Goal: Task Accomplishment & Management: Manage account settings

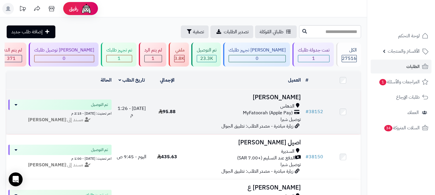
click at [267, 111] on span "MyFatoorah (Apple Pay)" at bounding box center [268, 113] width 50 height 7
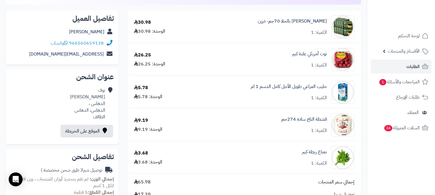
scroll to position [193, 0]
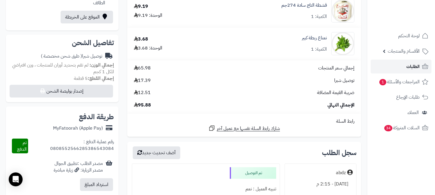
click at [409, 67] on span "الطلبات" at bounding box center [412, 67] width 13 height 8
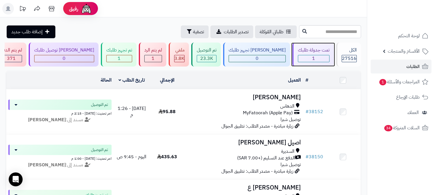
click at [320, 56] on div "1" at bounding box center [313, 58] width 31 height 7
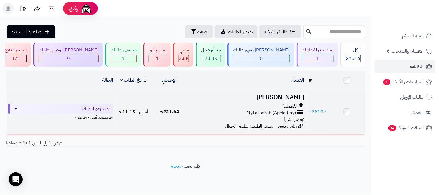
click at [276, 103] on div "الفيصلية" at bounding box center [247, 106] width 115 height 7
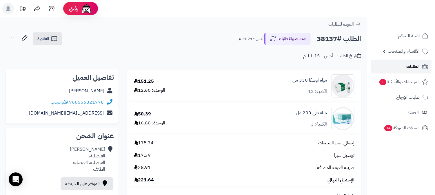
click at [395, 69] on link "الطلبات" at bounding box center [400, 67] width 61 height 14
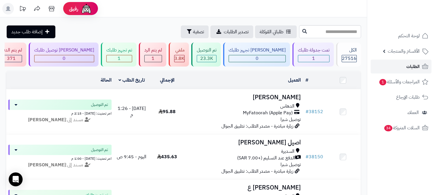
click at [393, 69] on link "الطلبات" at bounding box center [400, 67] width 61 height 14
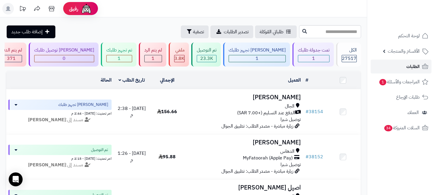
click at [412, 67] on span "الطلبات" at bounding box center [412, 67] width 13 height 8
click at [399, 68] on link "الطلبات" at bounding box center [400, 67] width 61 height 14
click at [406, 66] on span "الطلبات" at bounding box center [412, 67] width 13 height 8
click at [410, 65] on span "الطلبات" at bounding box center [412, 67] width 13 height 8
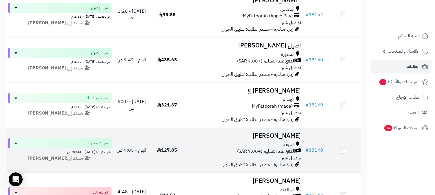
scroll to position [161, 0]
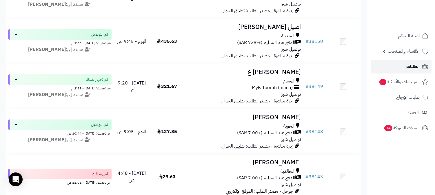
click at [408, 65] on span "الطلبات" at bounding box center [412, 67] width 13 height 8
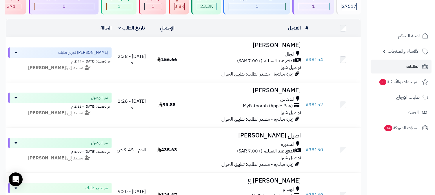
scroll to position [64, 0]
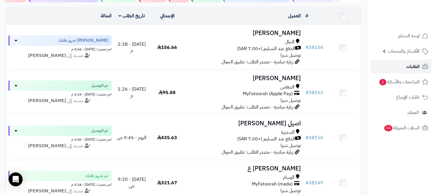
click at [396, 67] on link "الطلبات" at bounding box center [400, 67] width 61 height 14
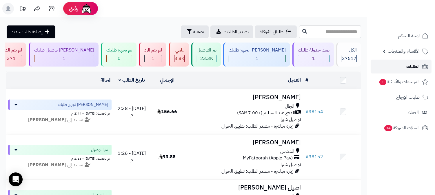
click at [409, 64] on span "الطلبات" at bounding box center [412, 67] width 13 height 8
click at [411, 63] on span "الطلبات" at bounding box center [412, 67] width 13 height 8
